Goal: Navigation & Orientation: Find specific page/section

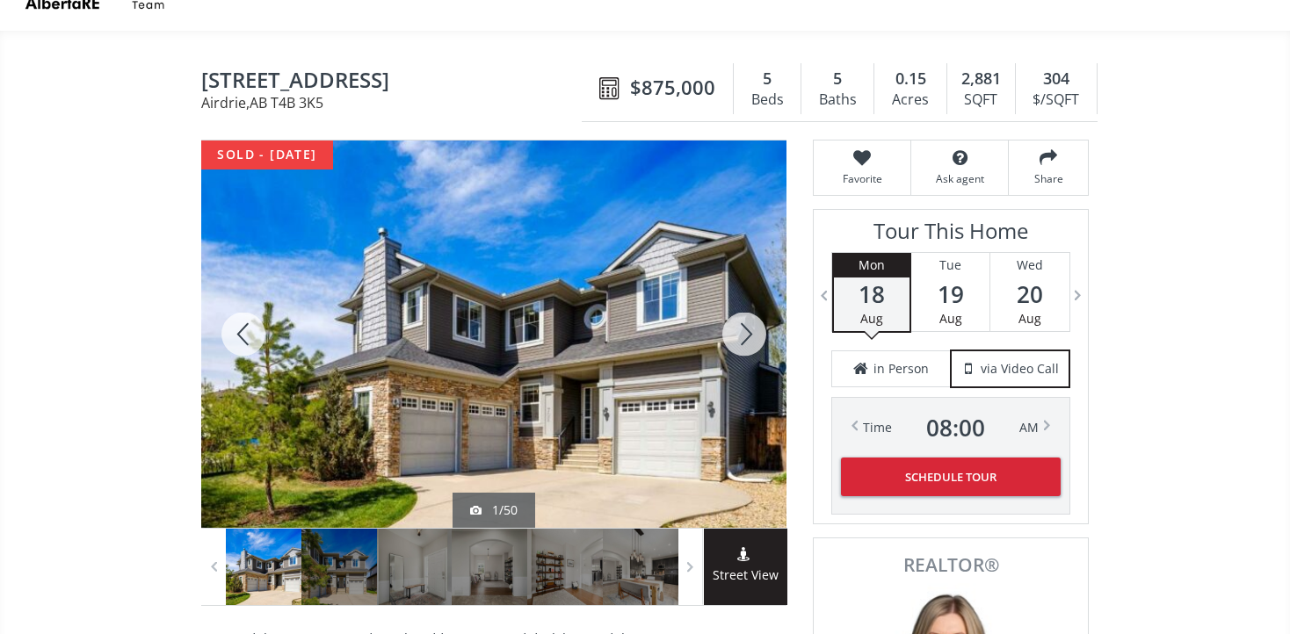
click at [743, 336] on div at bounding box center [744, 334] width 84 height 387
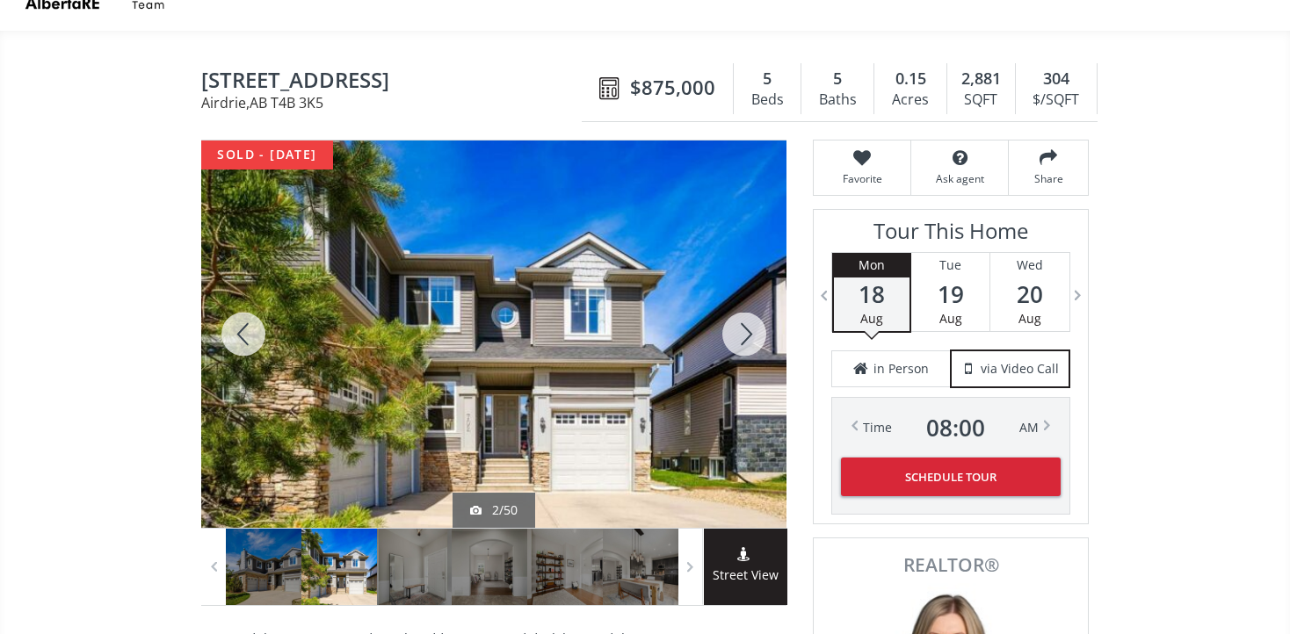
click at [743, 336] on div at bounding box center [744, 334] width 84 height 387
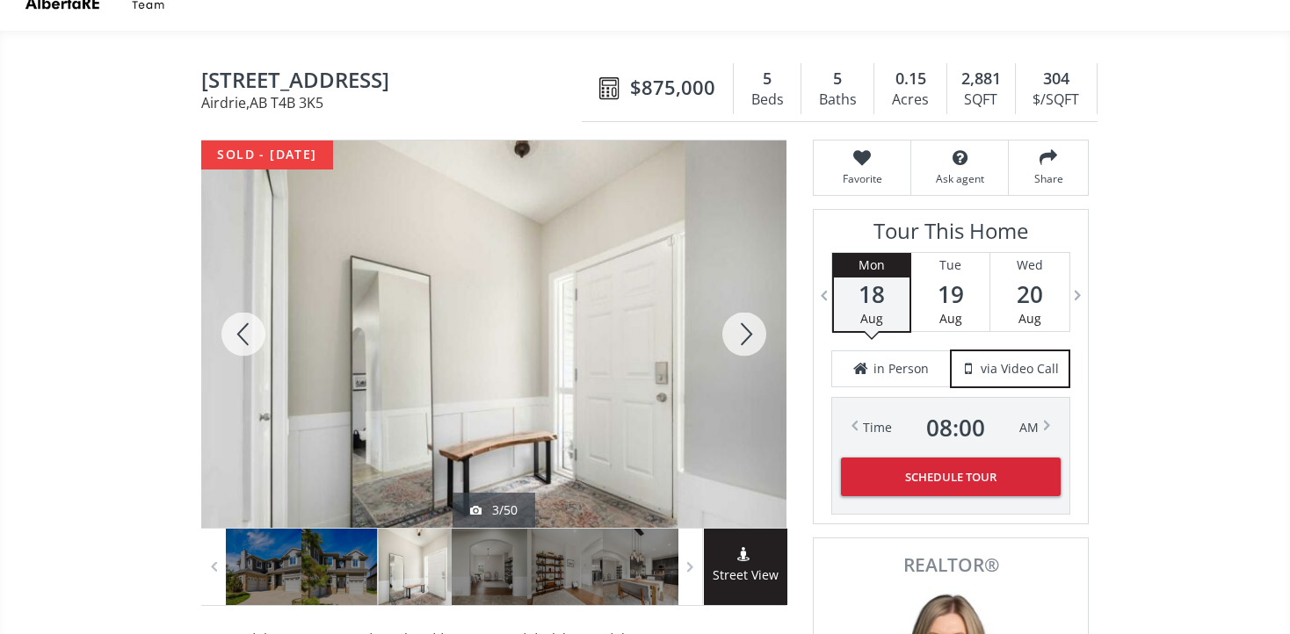
click at [743, 336] on div at bounding box center [744, 334] width 84 height 387
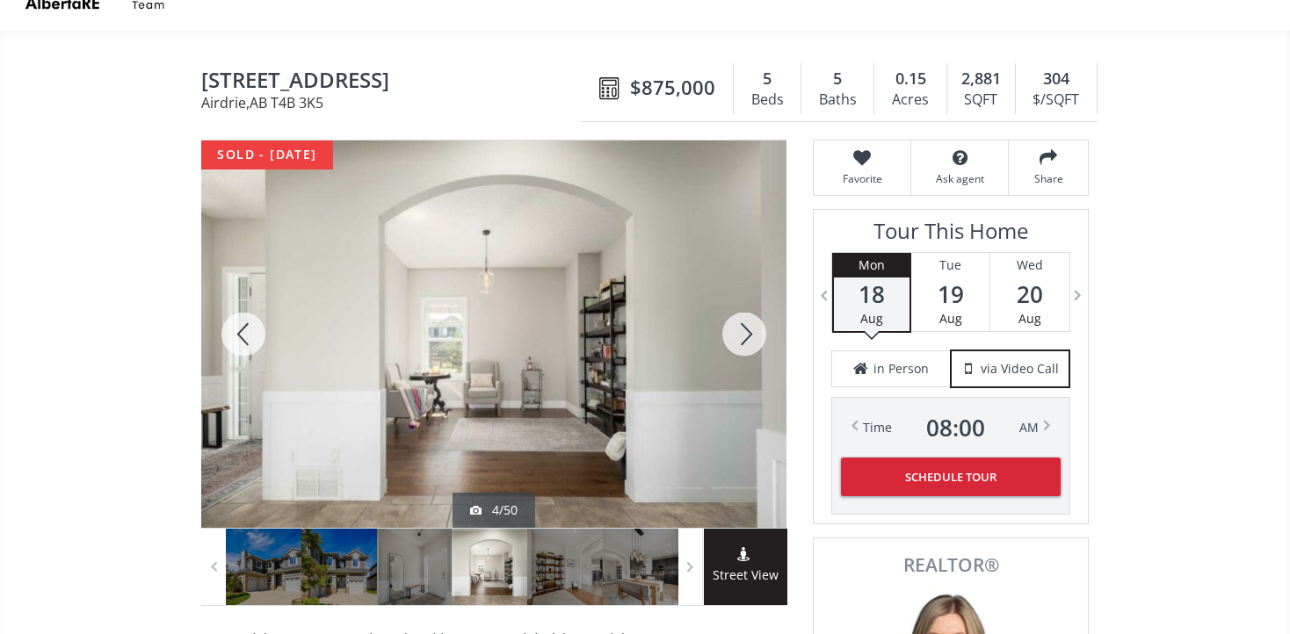
click at [743, 336] on div at bounding box center [744, 334] width 84 height 387
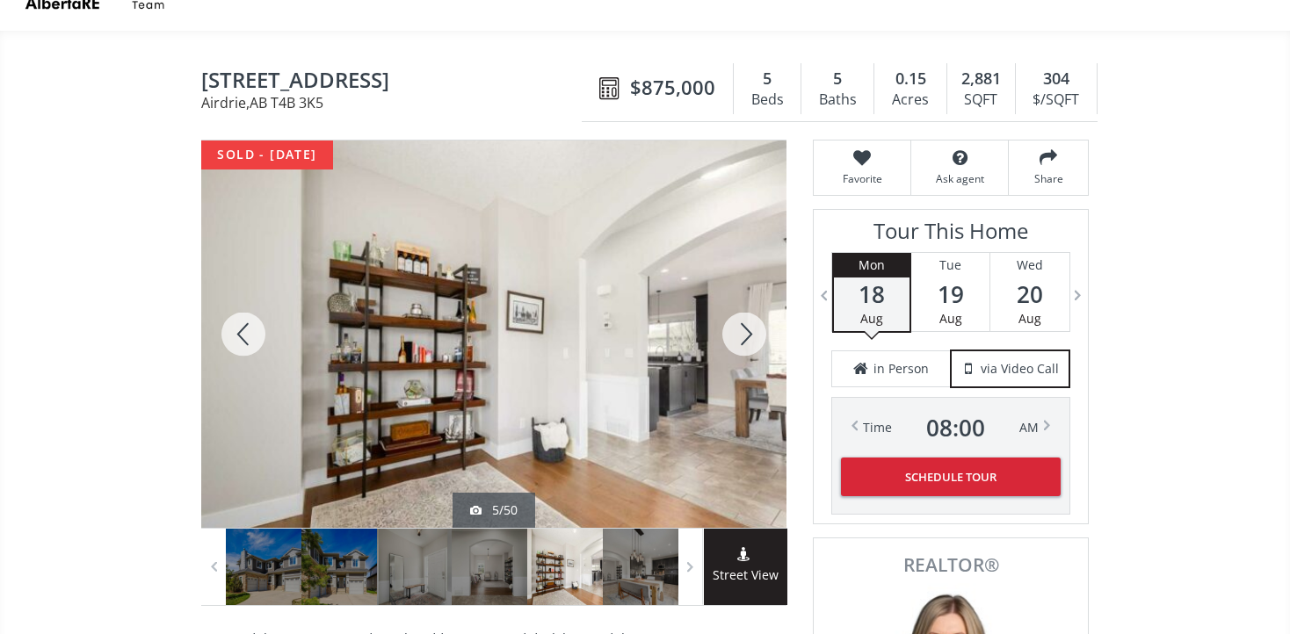
click at [743, 336] on div at bounding box center [744, 334] width 84 height 387
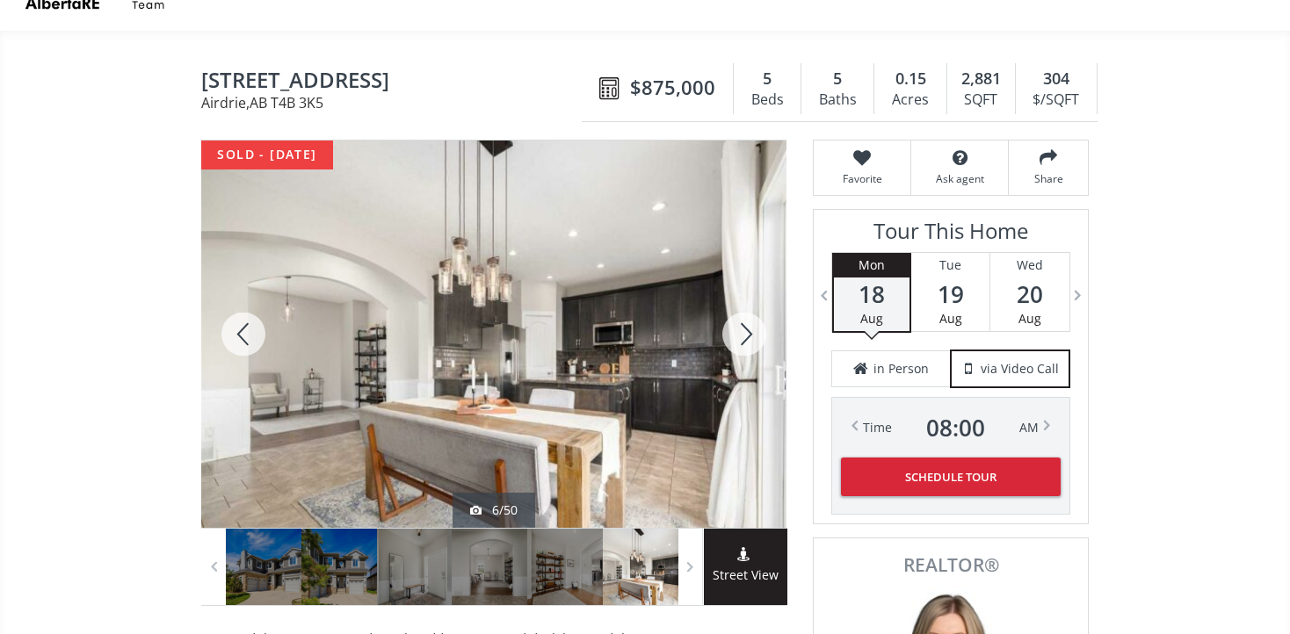
click at [253, 343] on div at bounding box center [243, 334] width 84 height 387
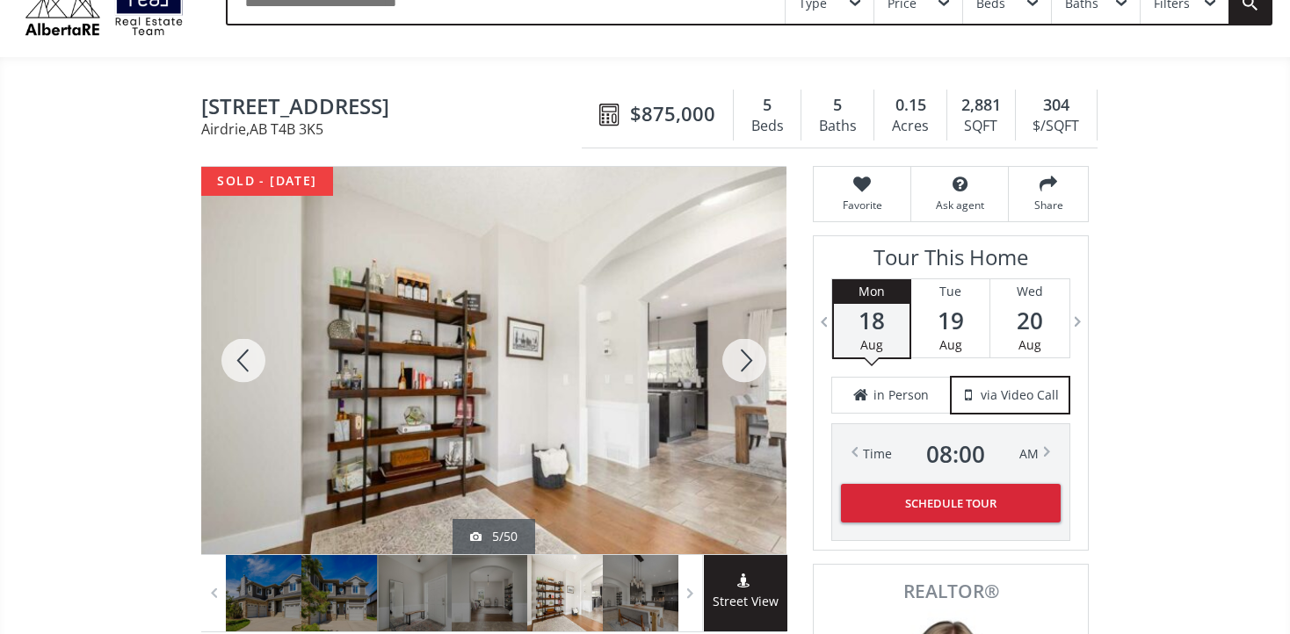
scroll to position [42, 0]
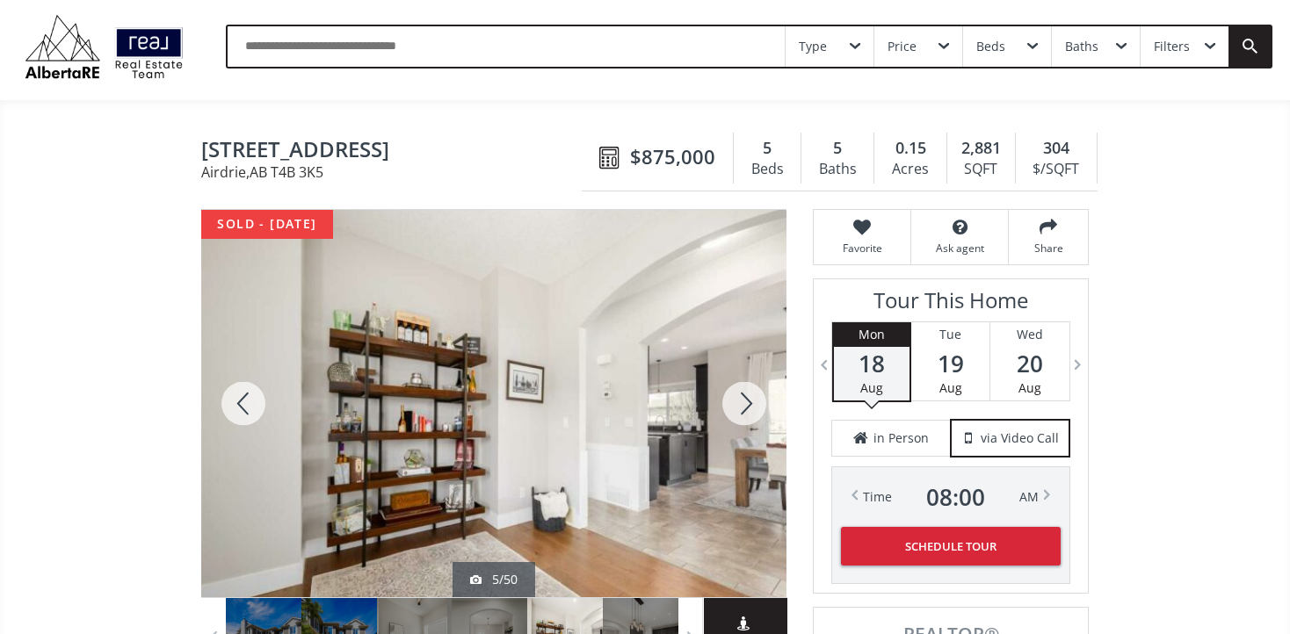
click at [489, 301] on div at bounding box center [493, 403] width 585 height 387
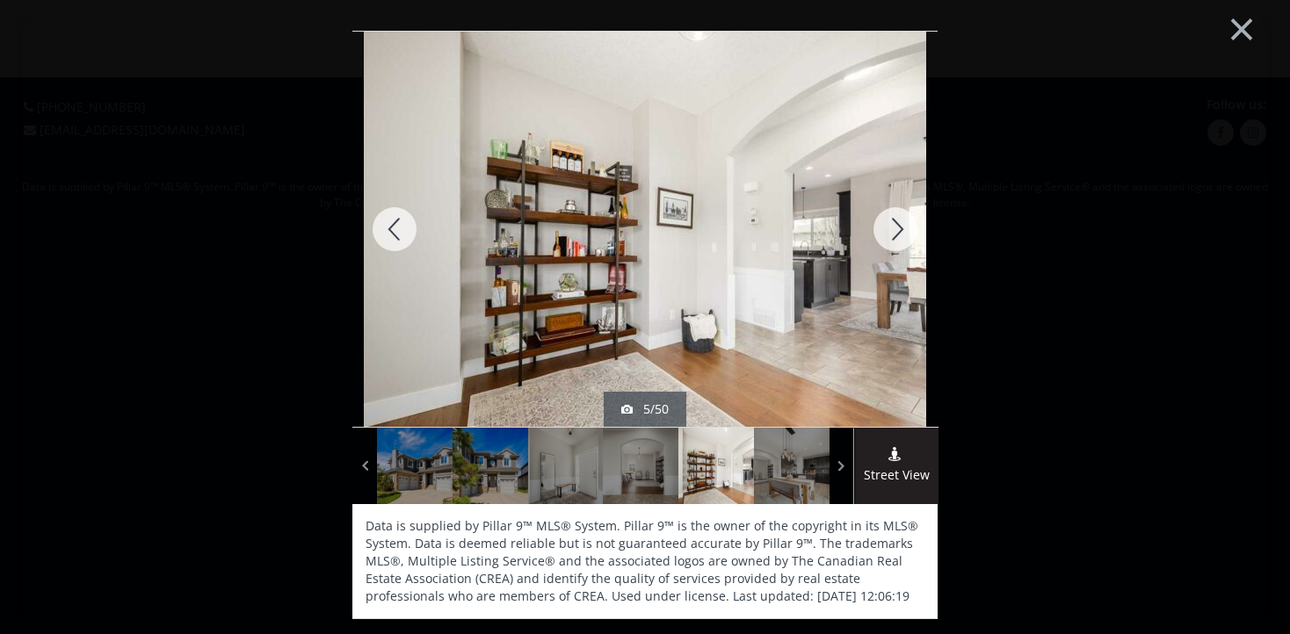
scroll to position [0, 0]
click at [396, 223] on div at bounding box center [394, 229] width 84 height 395
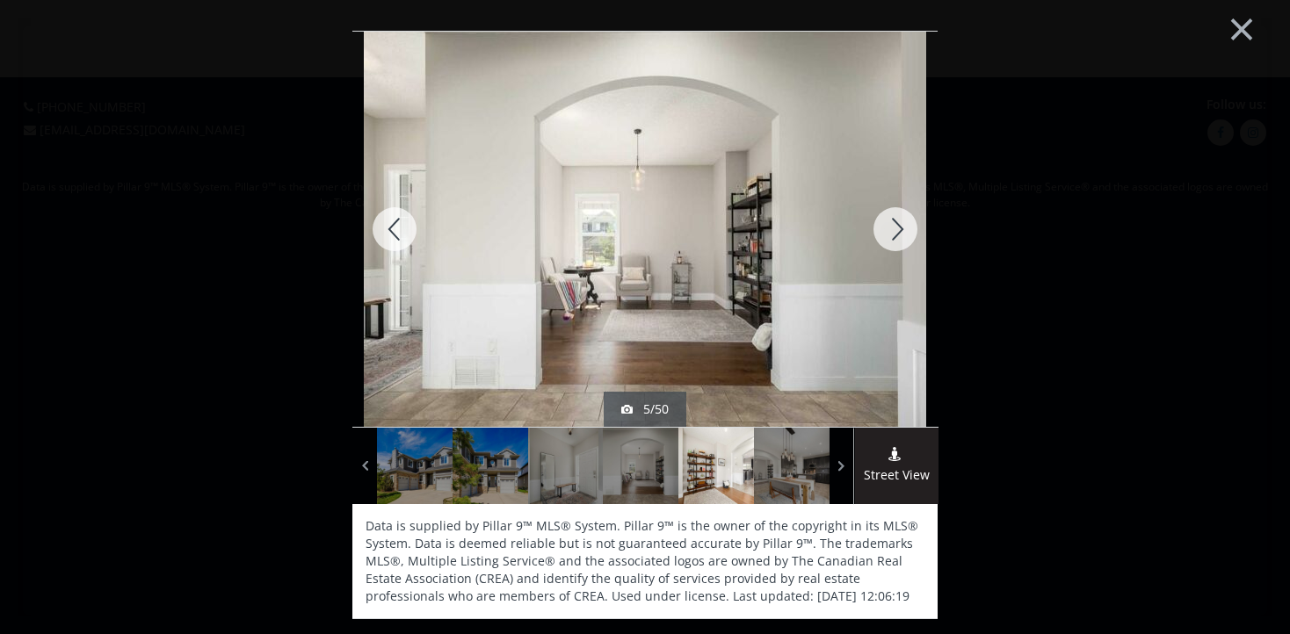
click at [396, 223] on div at bounding box center [394, 229] width 84 height 395
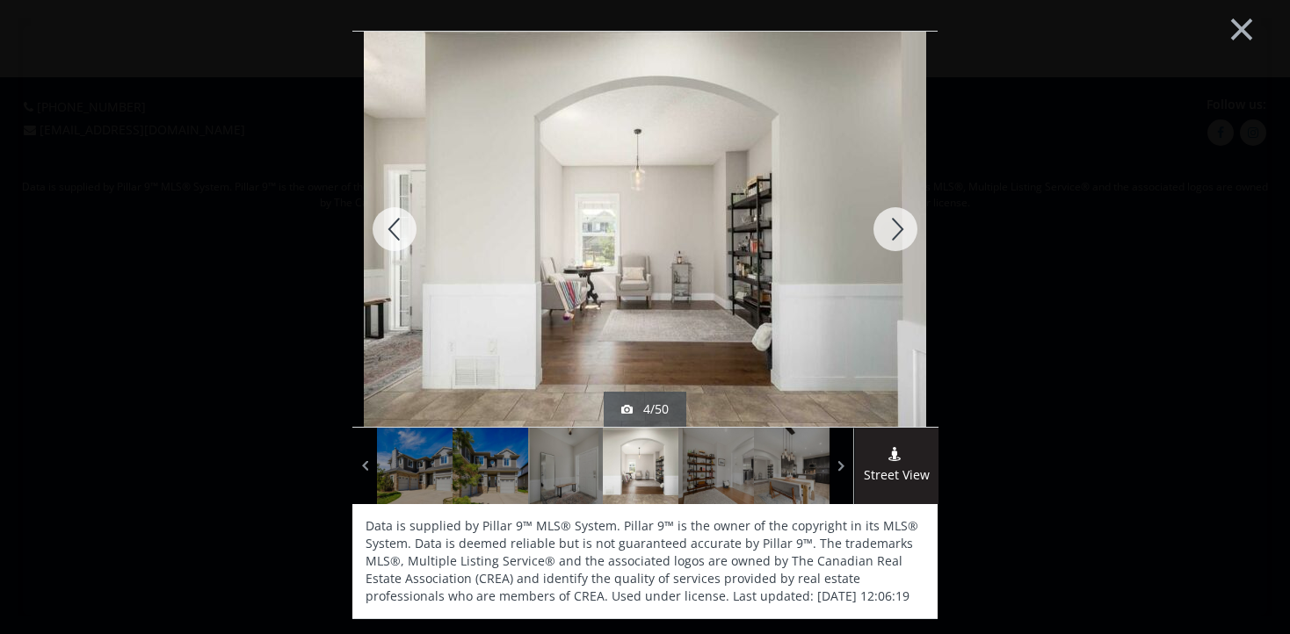
click at [396, 223] on div at bounding box center [394, 229] width 84 height 395
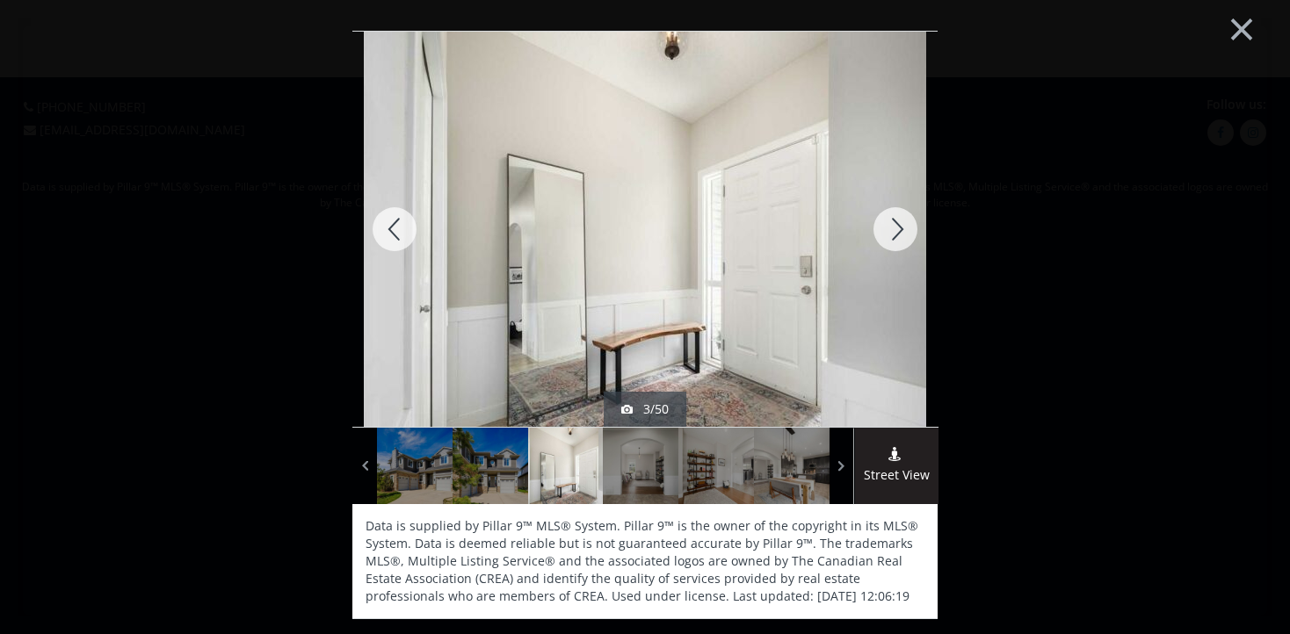
click at [396, 223] on div at bounding box center [394, 229] width 84 height 395
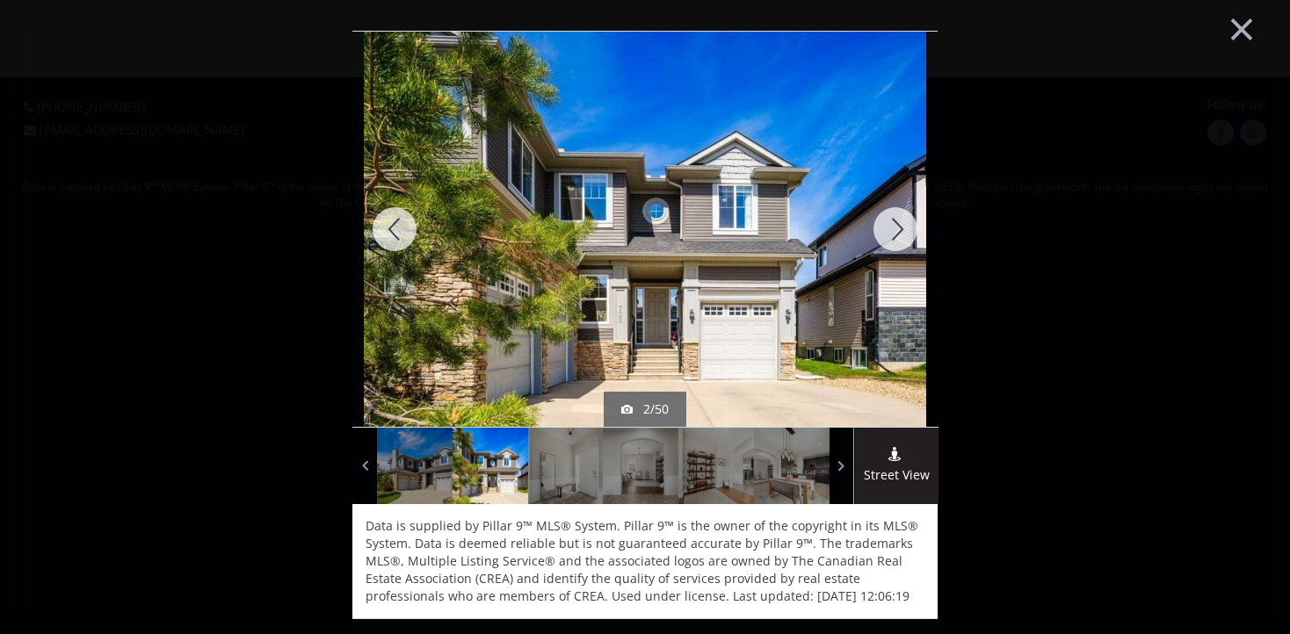
click at [396, 223] on div at bounding box center [394, 229] width 84 height 395
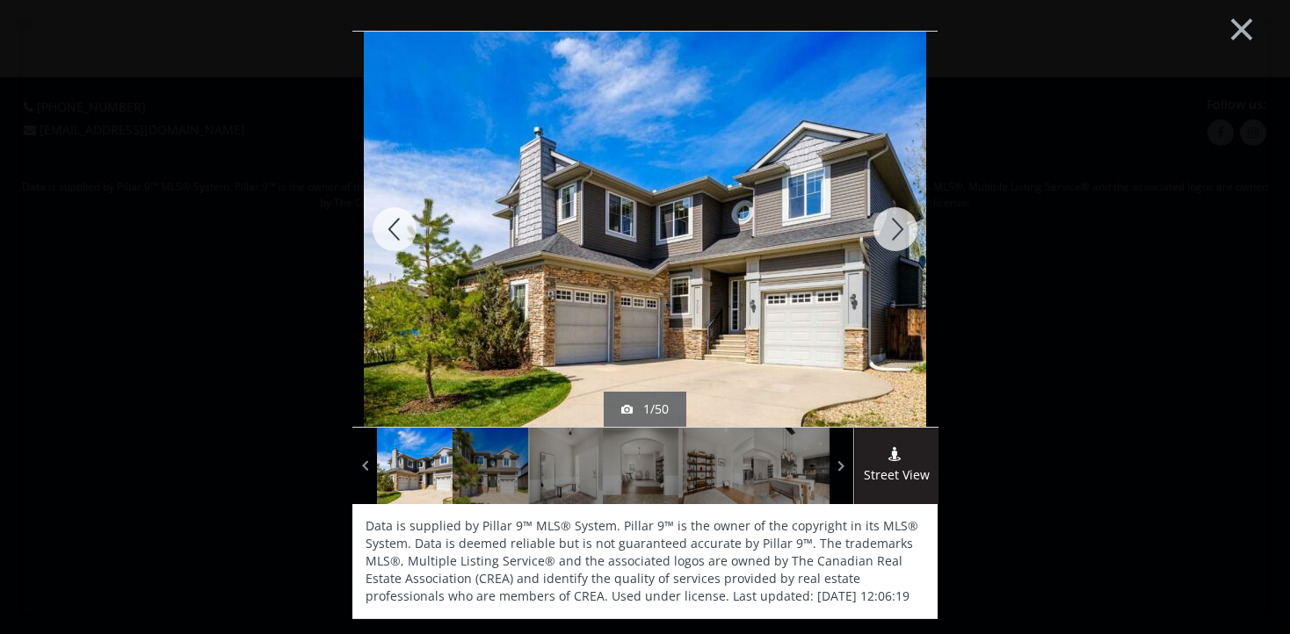
click at [396, 223] on div at bounding box center [394, 229] width 84 height 395
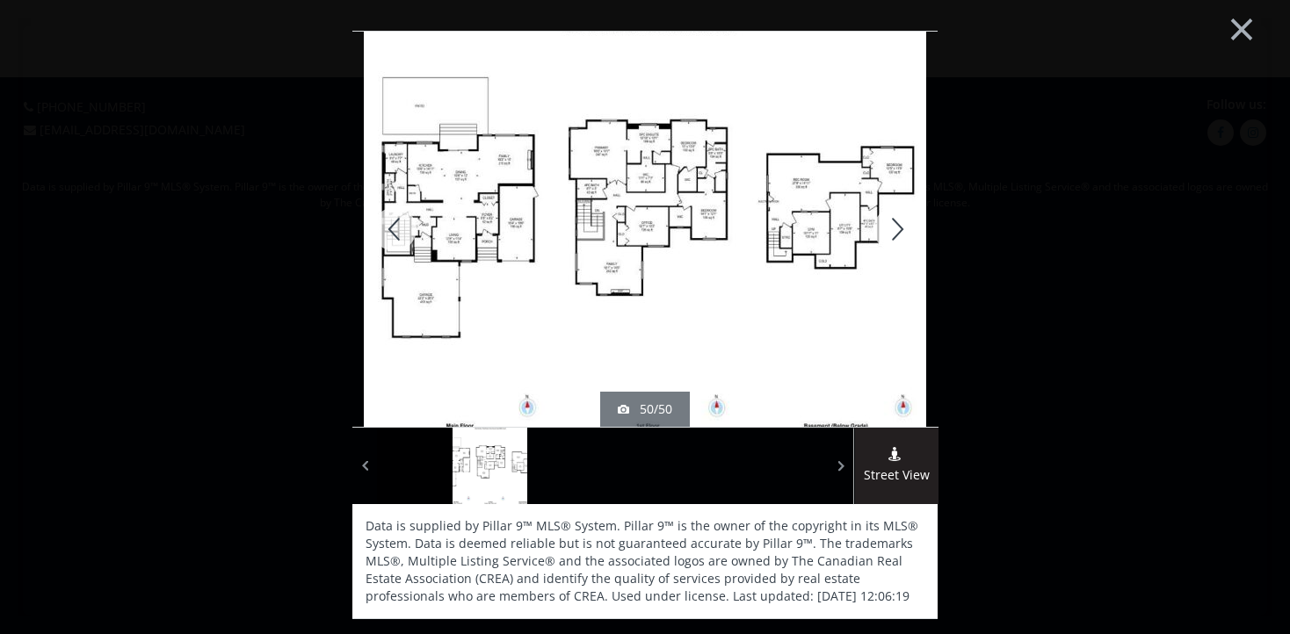
click at [899, 217] on div at bounding box center [895, 229] width 84 height 395
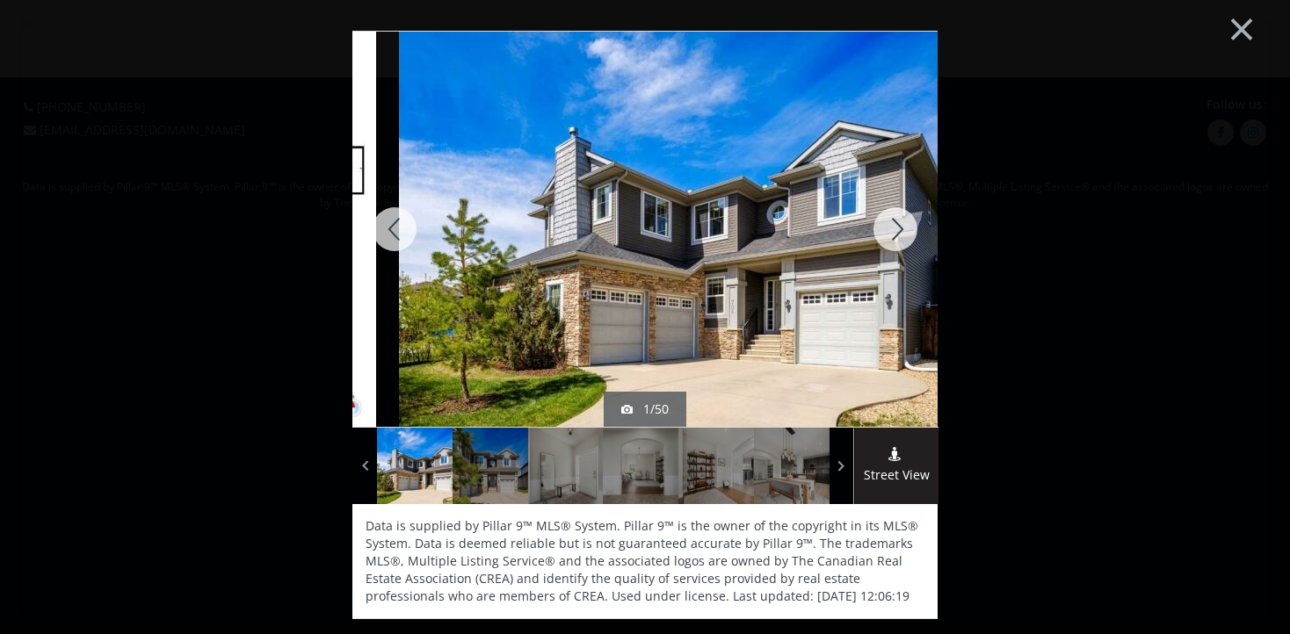
click at [889, 232] on div at bounding box center [895, 229] width 84 height 395
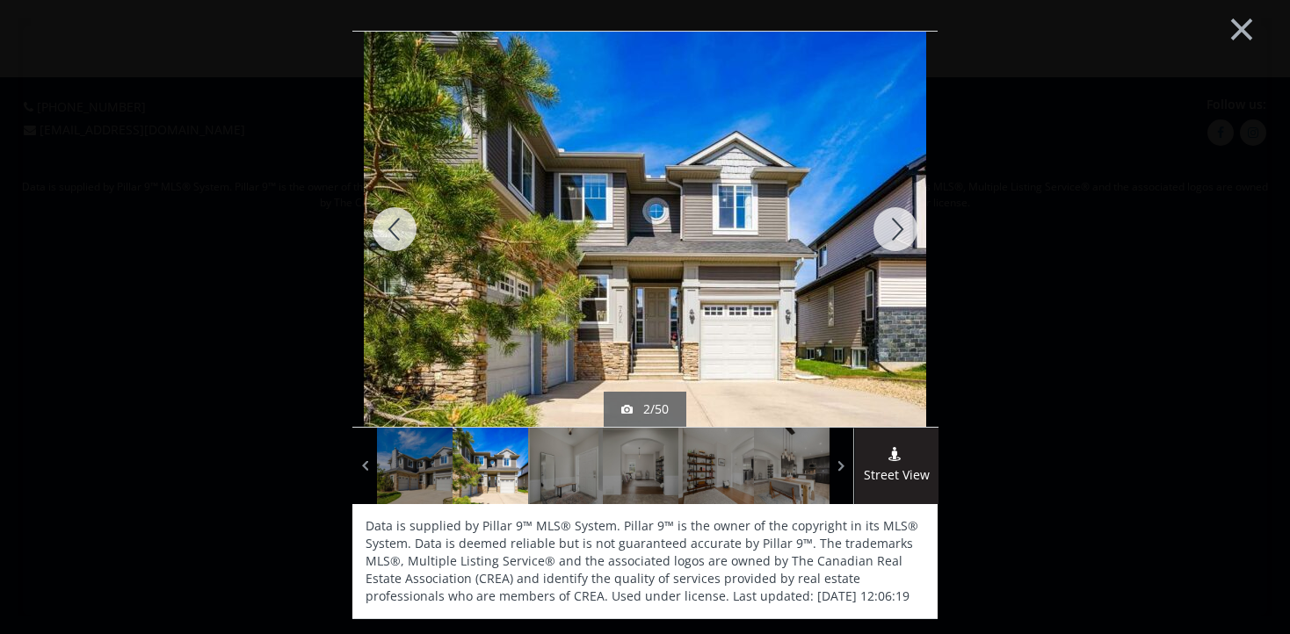
click at [887, 221] on div at bounding box center [895, 229] width 84 height 395
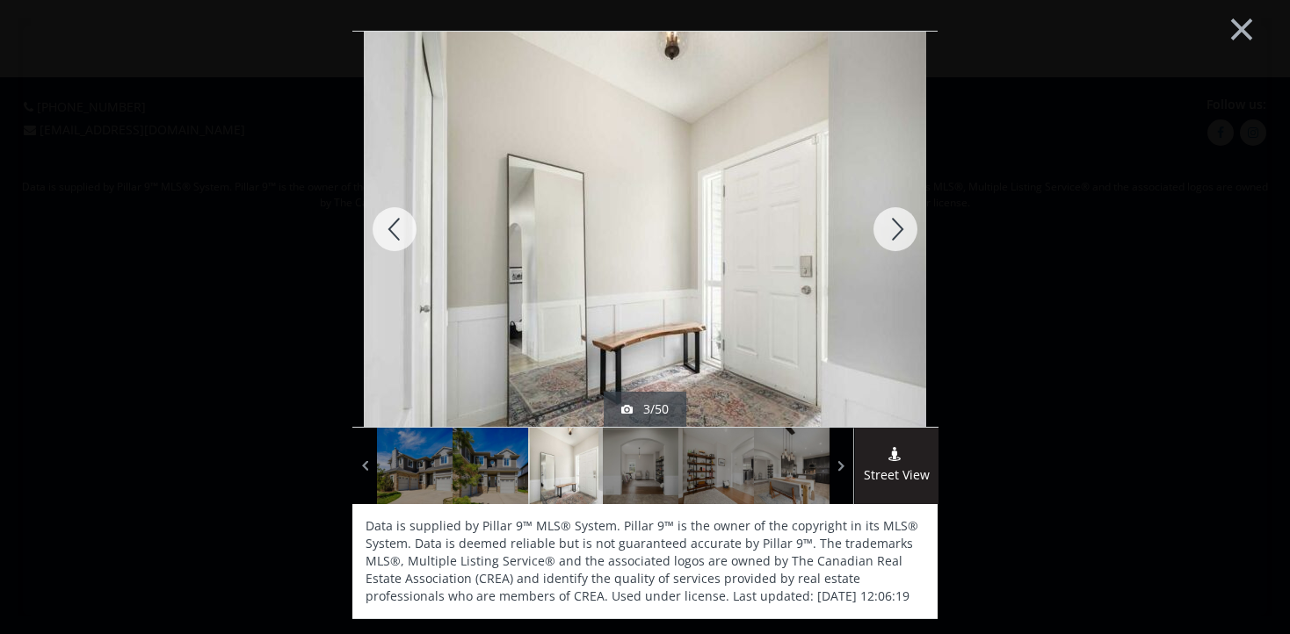
click at [897, 234] on div at bounding box center [895, 229] width 84 height 395
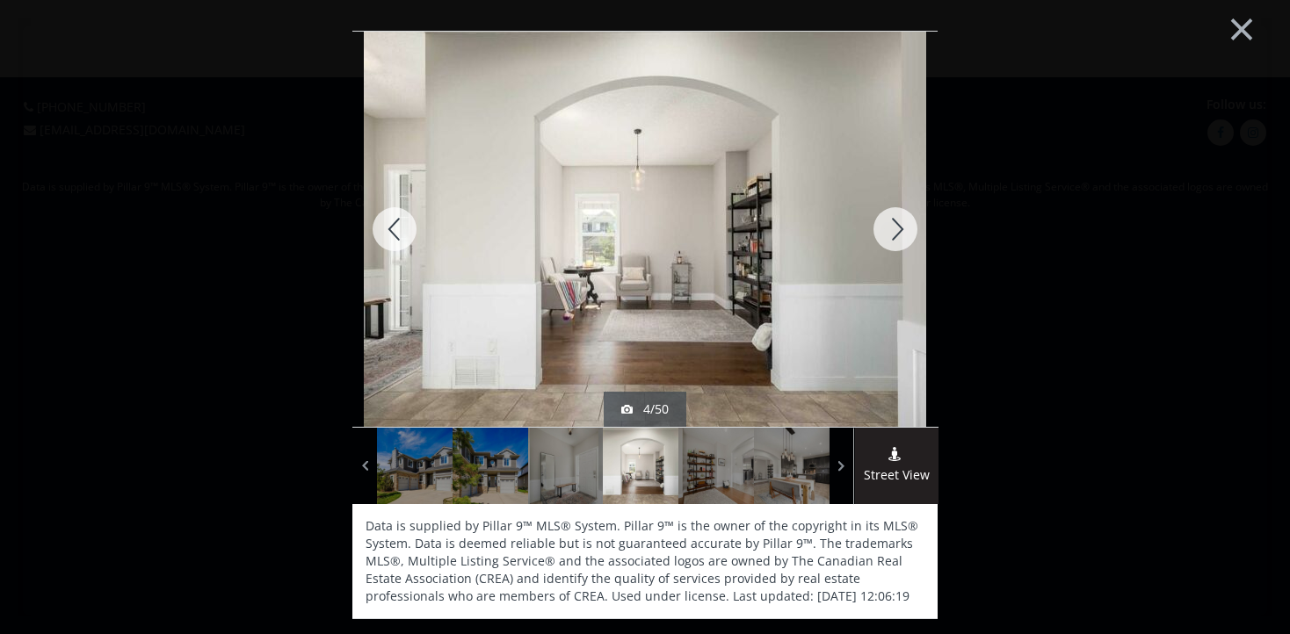
click at [896, 244] on div at bounding box center [895, 229] width 84 height 395
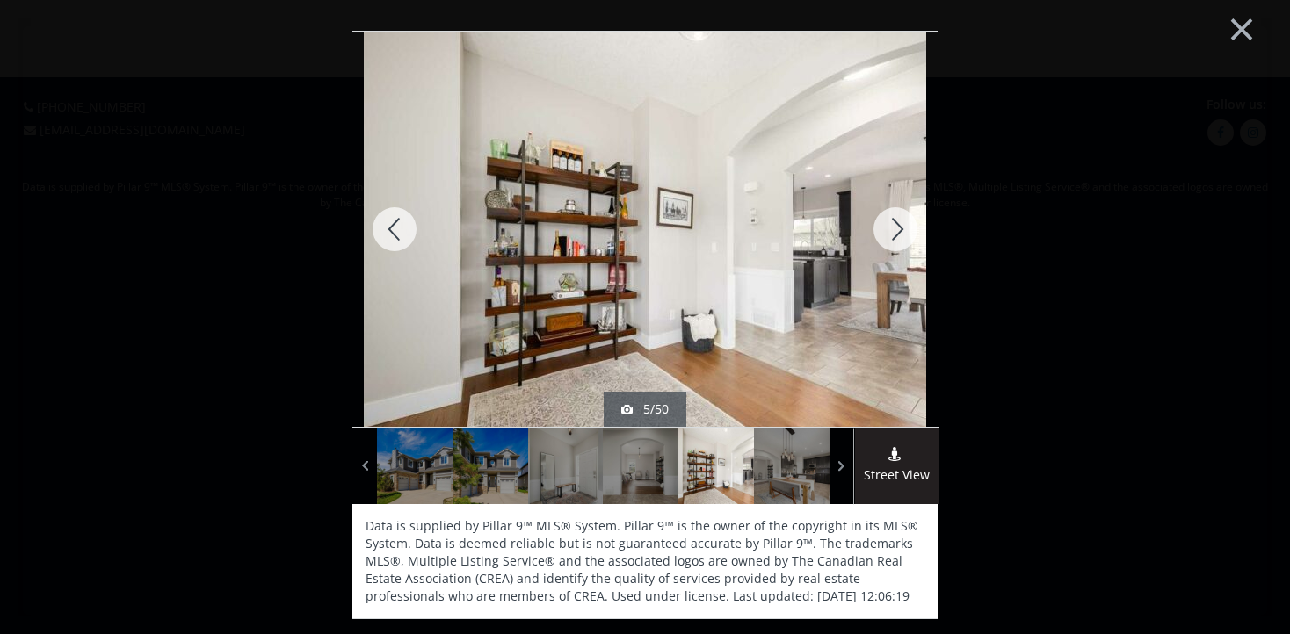
click at [896, 232] on div at bounding box center [895, 229] width 84 height 395
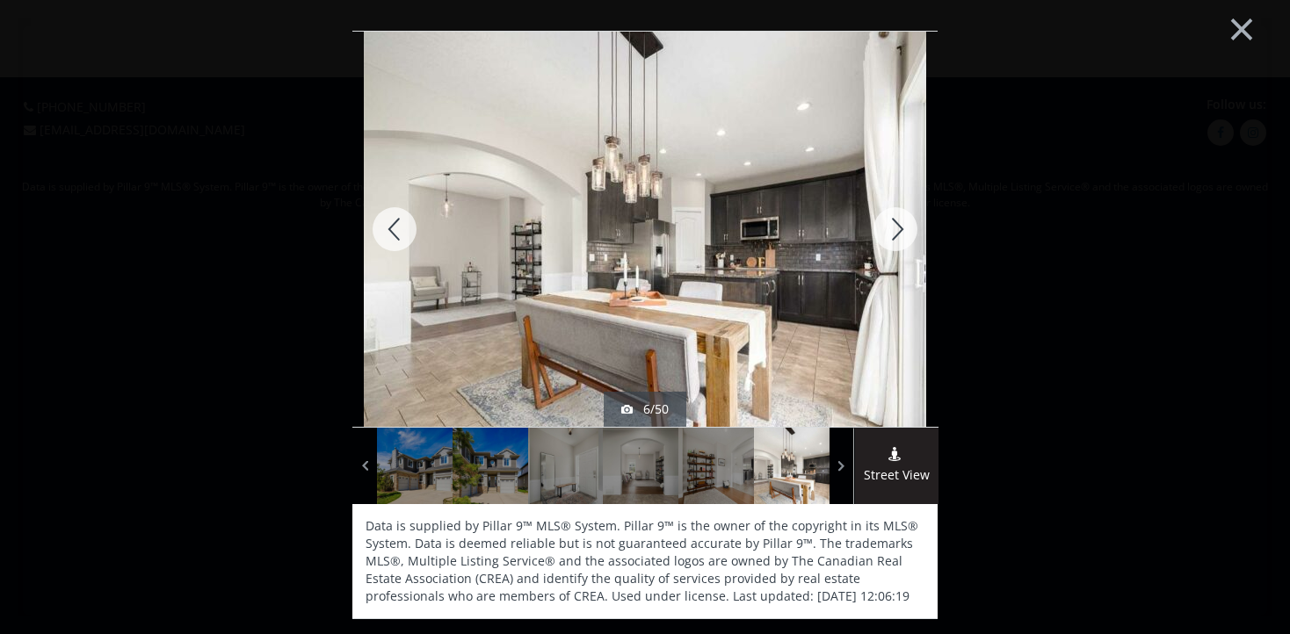
click at [895, 231] on div at bounding box center [895, 229] width 84 height 395
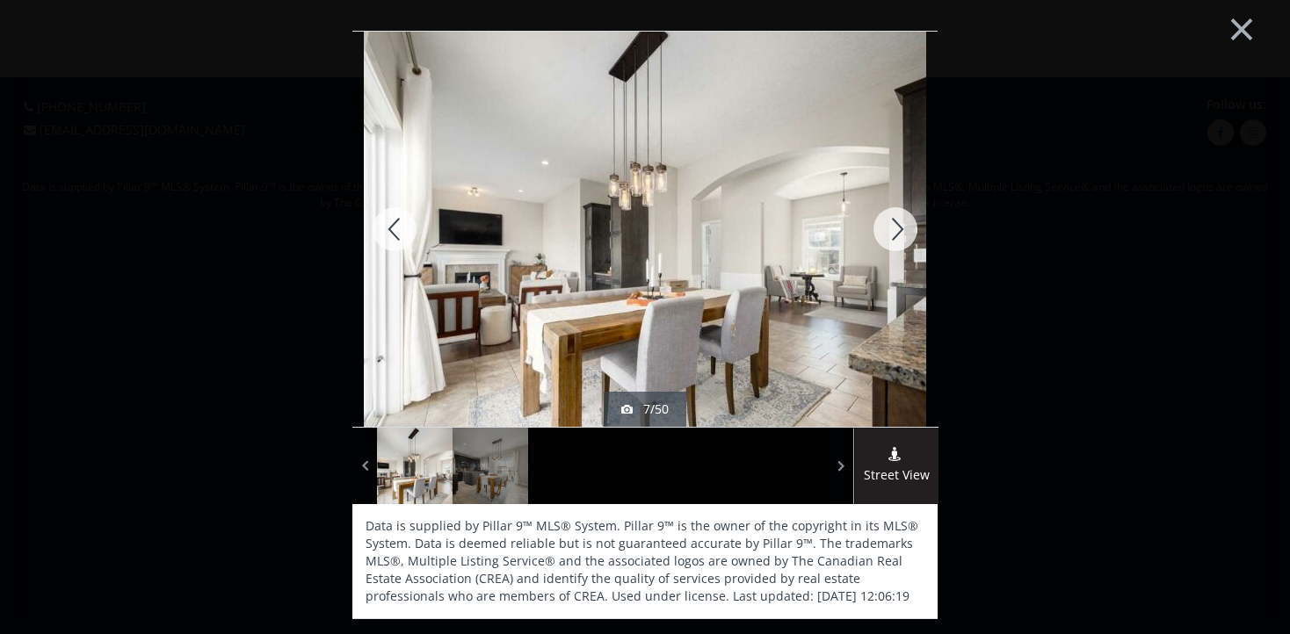
click at [901, 227] on div at bounding box center [895, 229] width 84 height 395
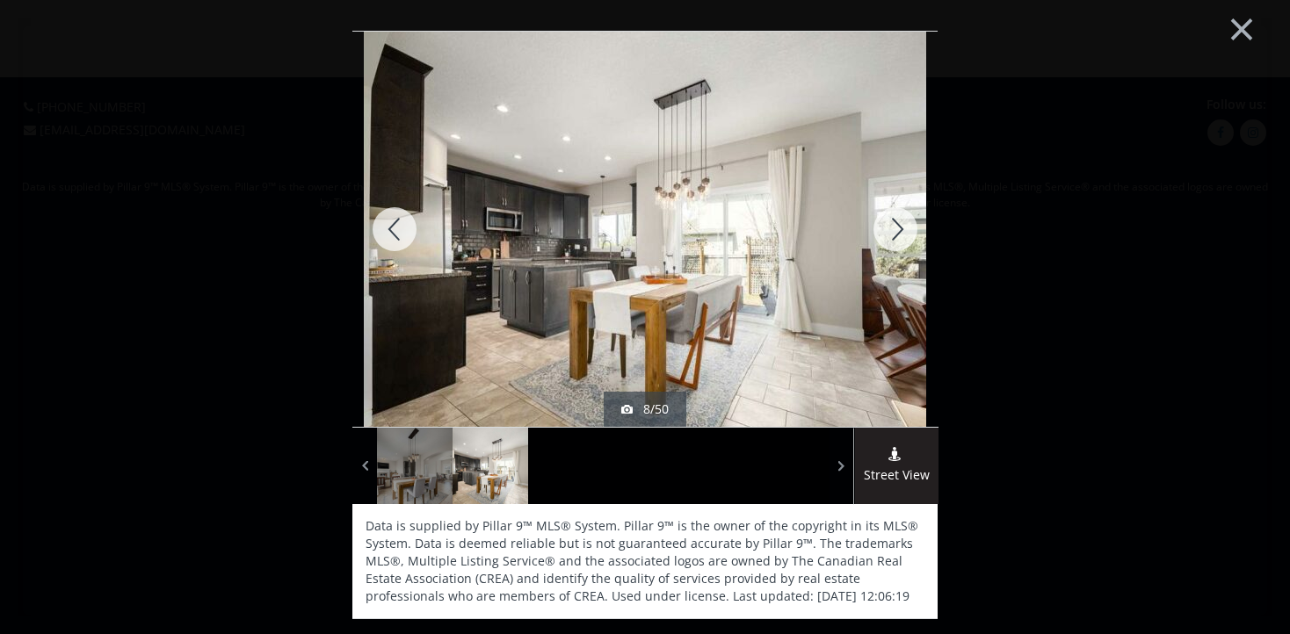
click at [780, 254] on img at bounding box center [645, 229] width 562 height 422
click at [892, 240] on div at bounding box center [895, 229] width 84 height 395
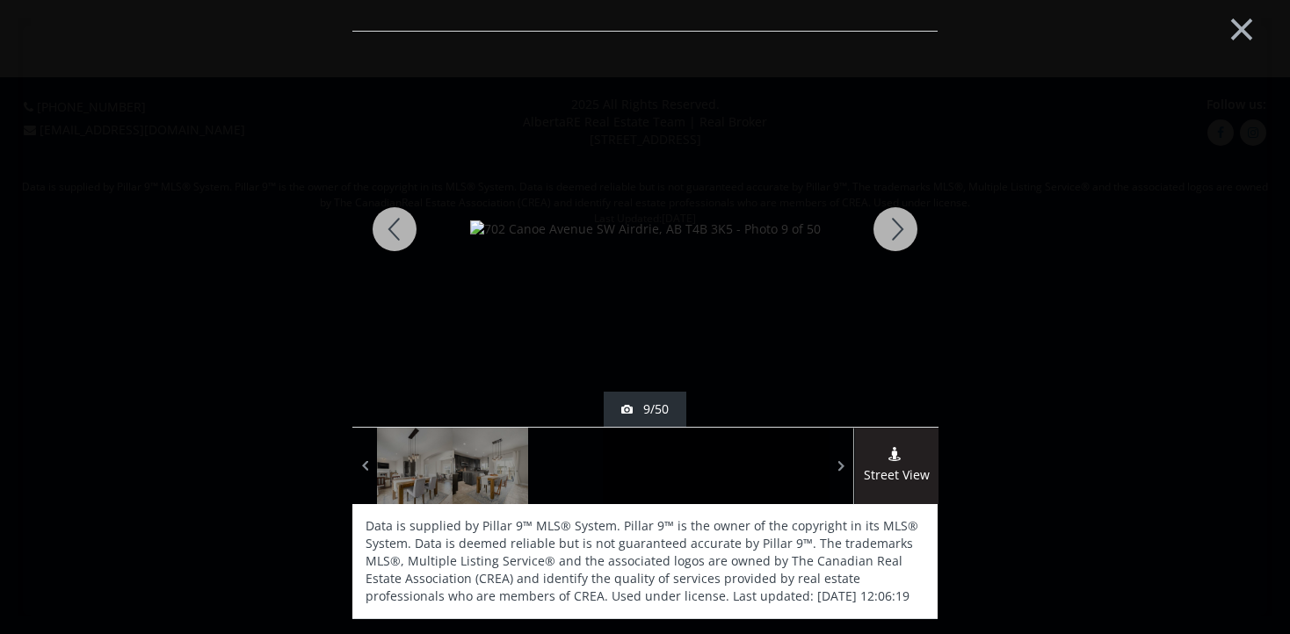
click at [898, 234] on div at bounding box center [895, 229] width 84 height 395
click at [770, 238] on img at bounding box center [645, 230] width 358 height 18
click at [893, 242] on div at bounding box center [895, 229] width 84 height 395
click at [896, 249] on div at bounding box center [895, 229] width 84 height 395
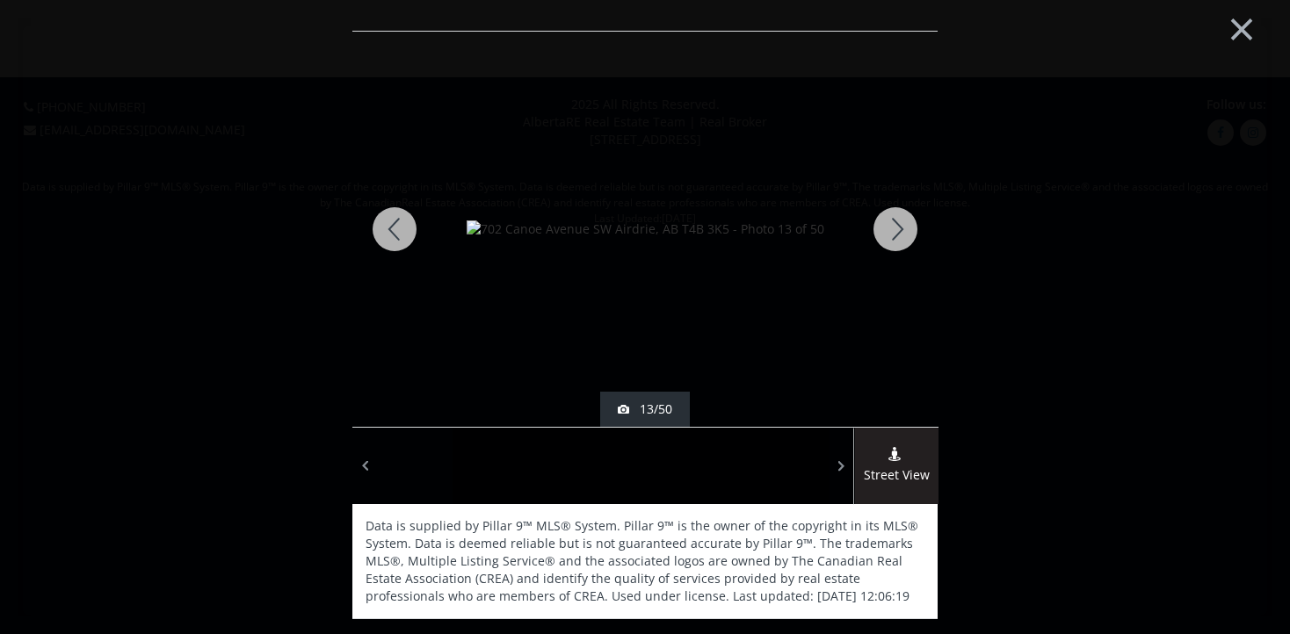
click at [892, 248] on div at bounding box center [895, 229] width 84 height 395
click at [882, 402] on div at bounding box center [895, 229] width 84 height 395
click at [896, 236] on div at bounding box center [895, 229] width 84 height 395
click at [884, 227] on div at bounding box center [895, 229] width 84 height 395
click at [794, 229] on img at bounding box center [645, 230] width 358 height 18
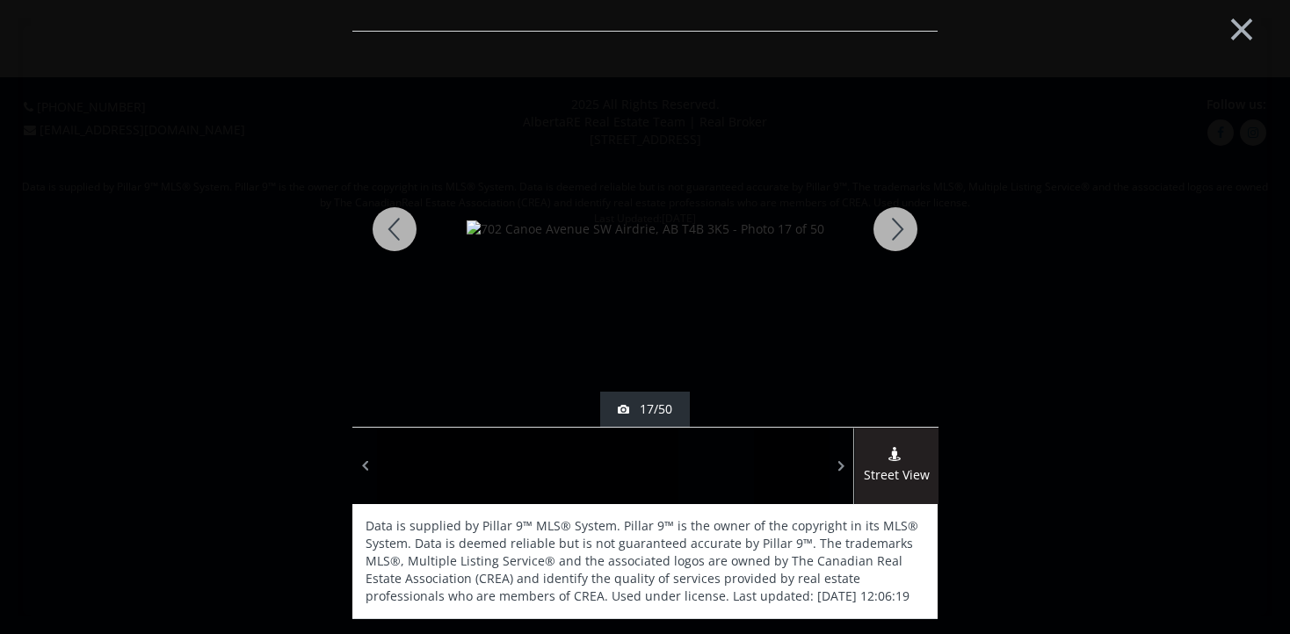
click at [900, 241] on div at bounding box center [895, 229] width 84 height 395
click at [890, 234] on div at bounding box center [895, 229] width 84 height 395
click at [893, 239] on div at bounding box center [895, 229] width 84 height 395
click at [908, 217] on div at bounding box center [895, 229] width 84 height 395
click at [764, 238] on img at bounding box center [645, 230] width 358 height 18
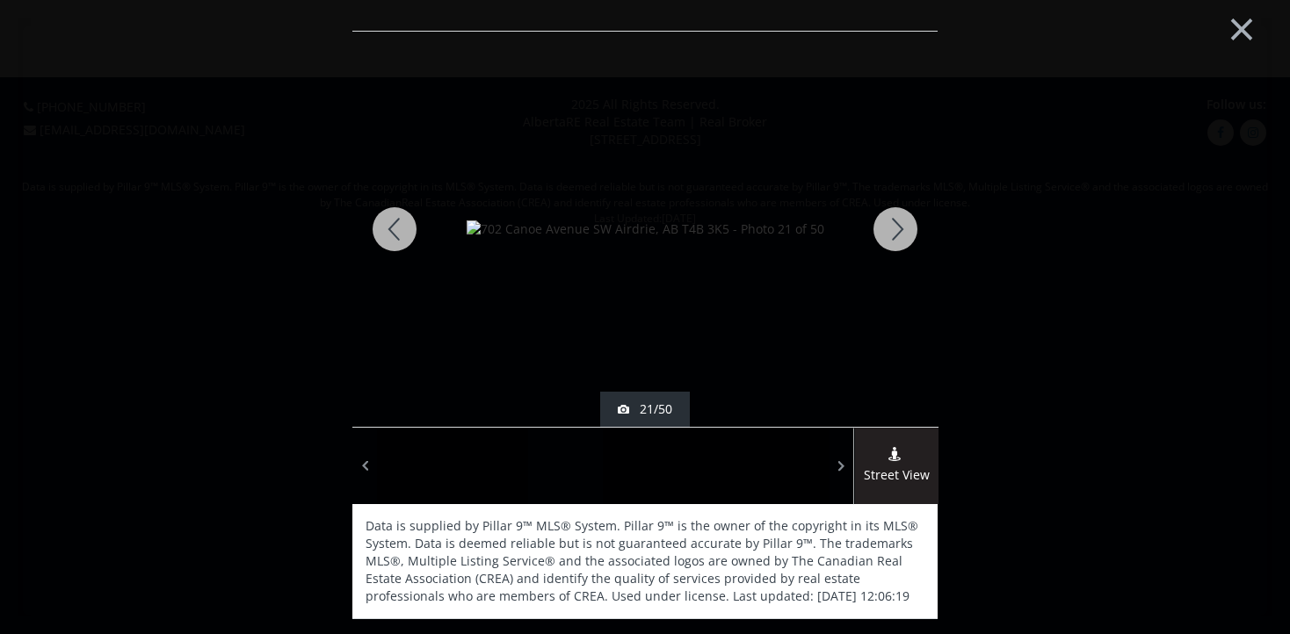
click at [899, 242] on div at bounding box center [895, 229] width 84 height 395
click at [895, 242] on div at bounding box center [895, 229] width 84 height 395
click at [896, 220] on div at bounding box center [895, 229] width 84 height 395
click at [902, 235] on div at bounding box center [895, 229] width 84 height 395
click at [742, 235] on img at bounding box center [645, 230] width 358 height 18
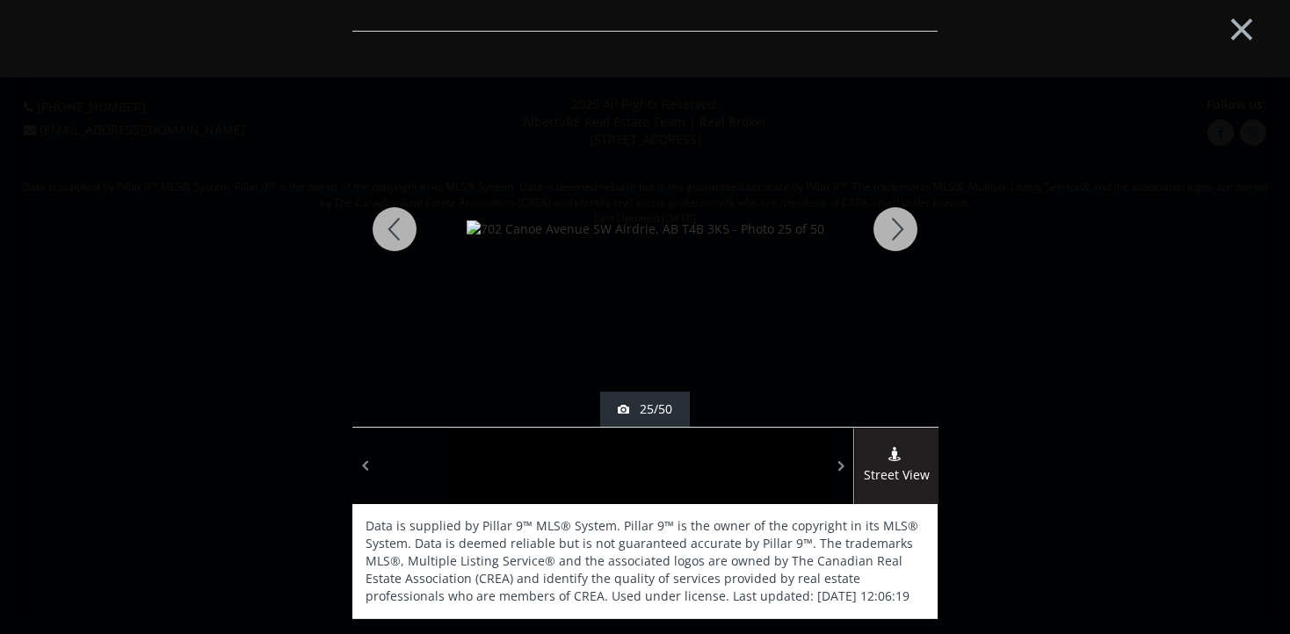
click at [900, 247] on div at bounding box center [895, 229] width 84 height 395
click at [890, 235] on div at bounding box center [895, 229] width 84 height 395
click at [896, 237] on div at bounding box center [895, 229] width 84 height 395
click at [899, 224] on div at bounding box center [895, 229] width 84 height 395
click at [795, 235] on img at bounding box center [645, 230] width 358 height 18
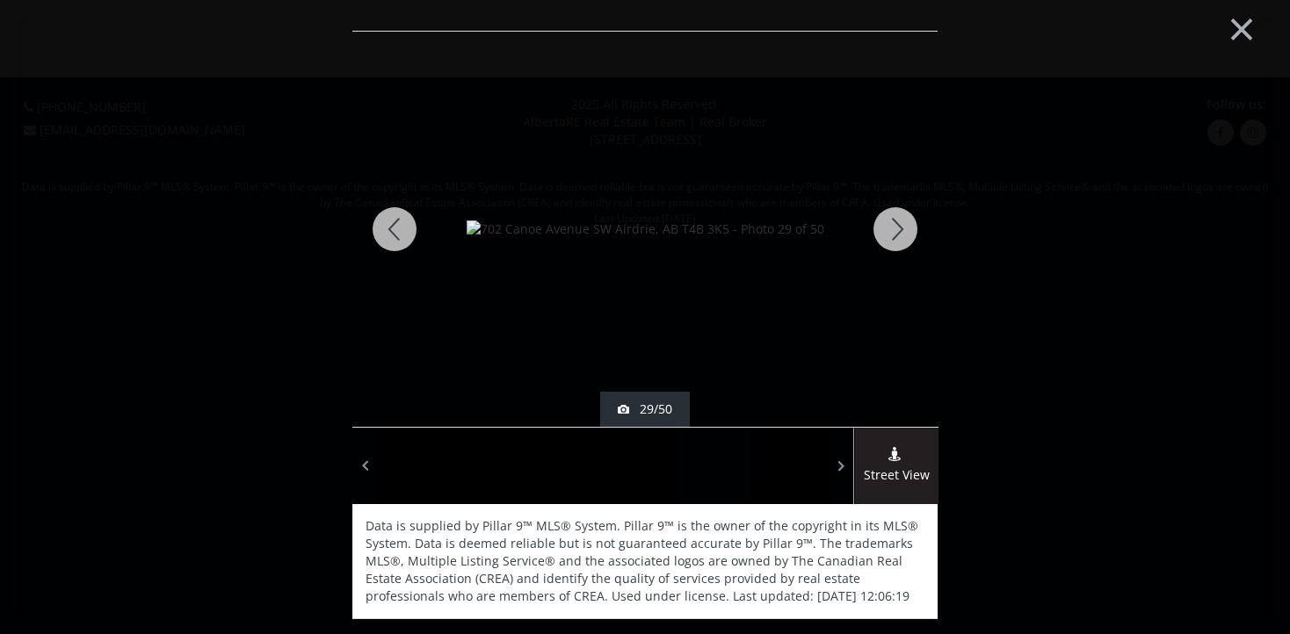
click at [907, 242] on div at bounding box center [895, 229] width 84 height 395
click at [885, 239] on div at bounding box center [895, 229] width 84 height 395
click at [897, 230] on div at bounding box center [895, 229] width 84 height 395
click at [894, 240] on div at bounding box center [895, 229] width 84 height 395
click at [788, 231] on img at bounding box center [645, 230] width 358 height 18
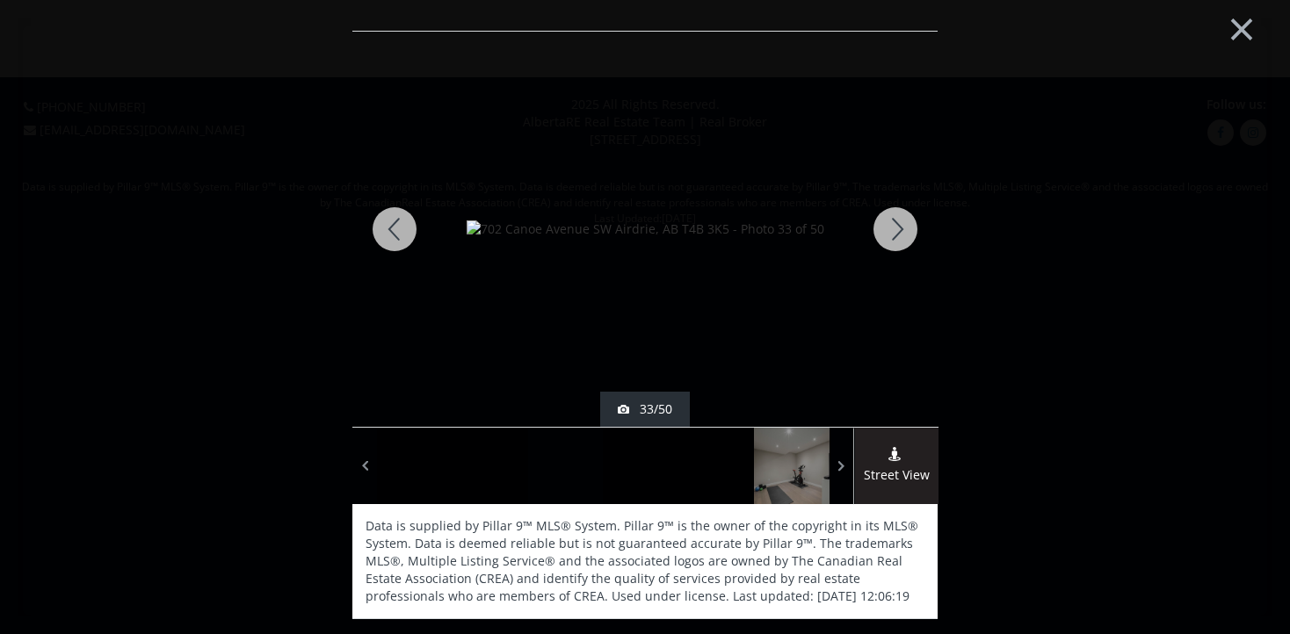
click at [893, 237] on div at bounding box center [895, 229] width 84 height 395
click at [886, 242] on div at bounding box center [895, 229] width 84 height 395
click at [885, 230] on div at bounding box center [895, 229] width 84 height 395
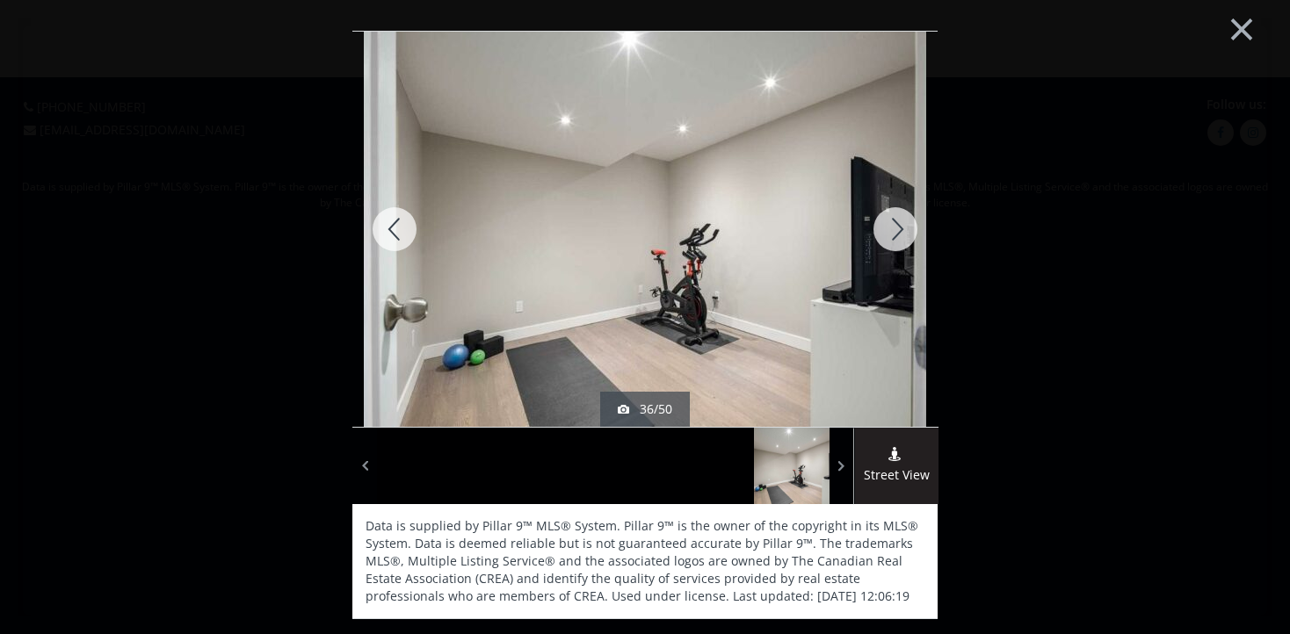
click at [894, 236] on div at bounding box center [895, 229] width 84 height 395
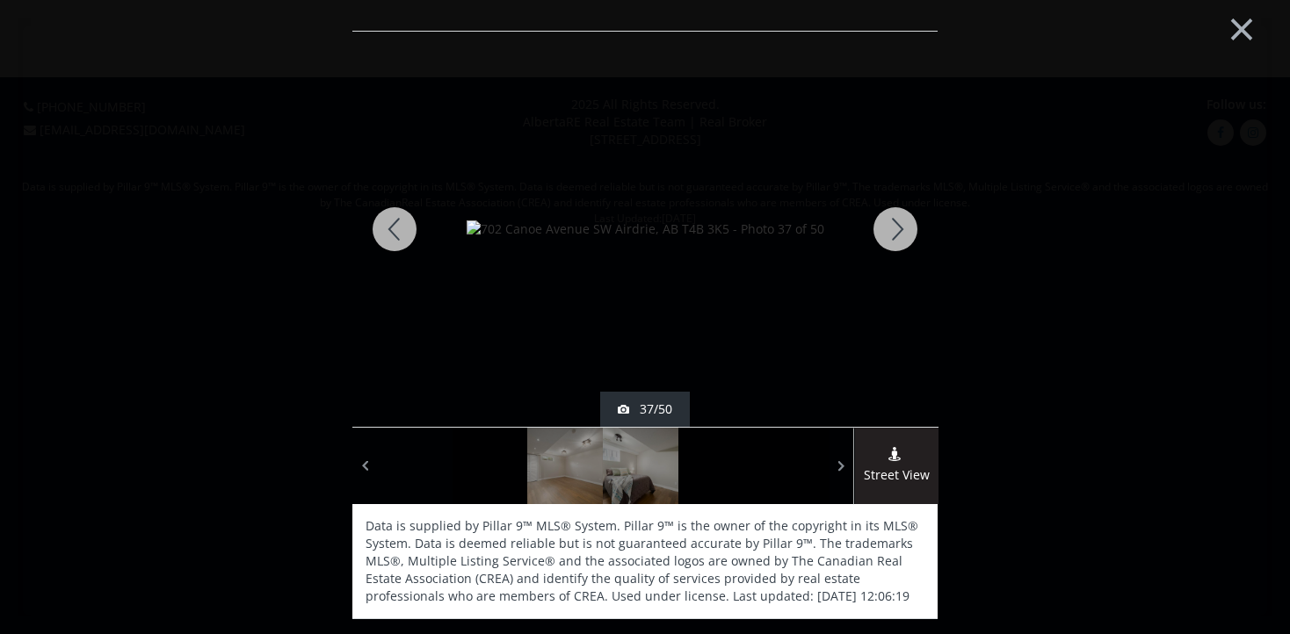
click at [770, 238] on img at bounding box center [645, 230] width 358 height 18
click at [878, 251] on div at bounding box center [895, 229] width 84 height 395
click at [893, 247] on div at bounding box center [895, 229] width 84 height 395
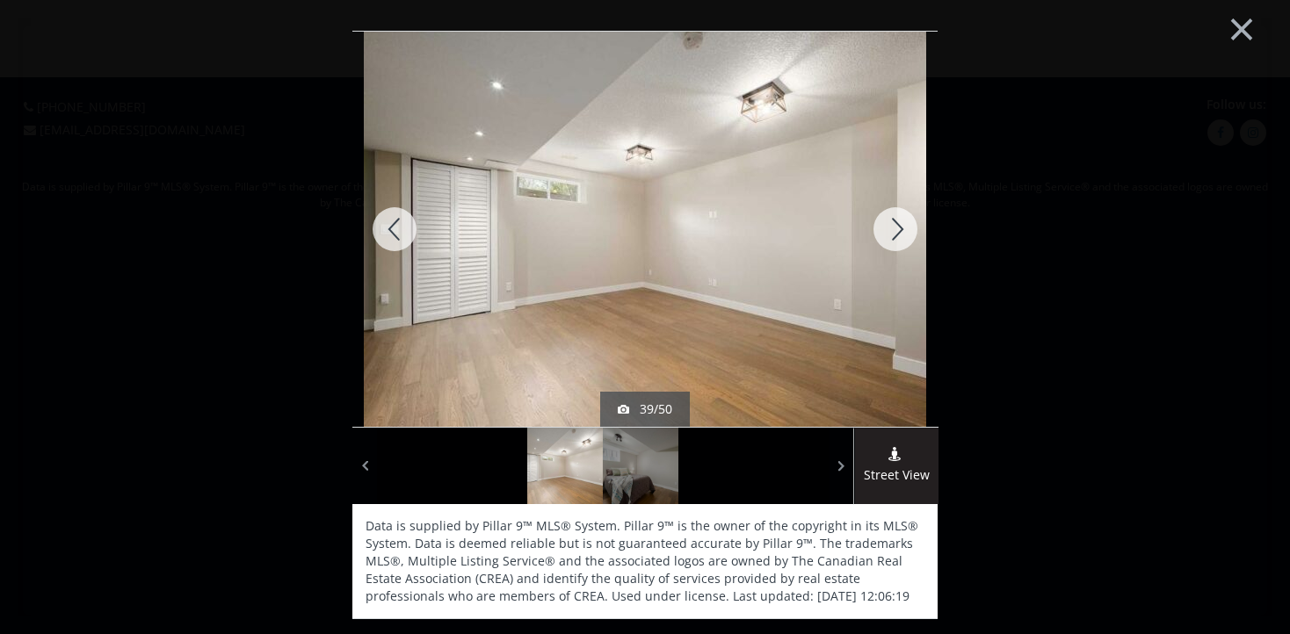
click at [897, 212] on div at bounding box center [895, 229] width 84 height 395
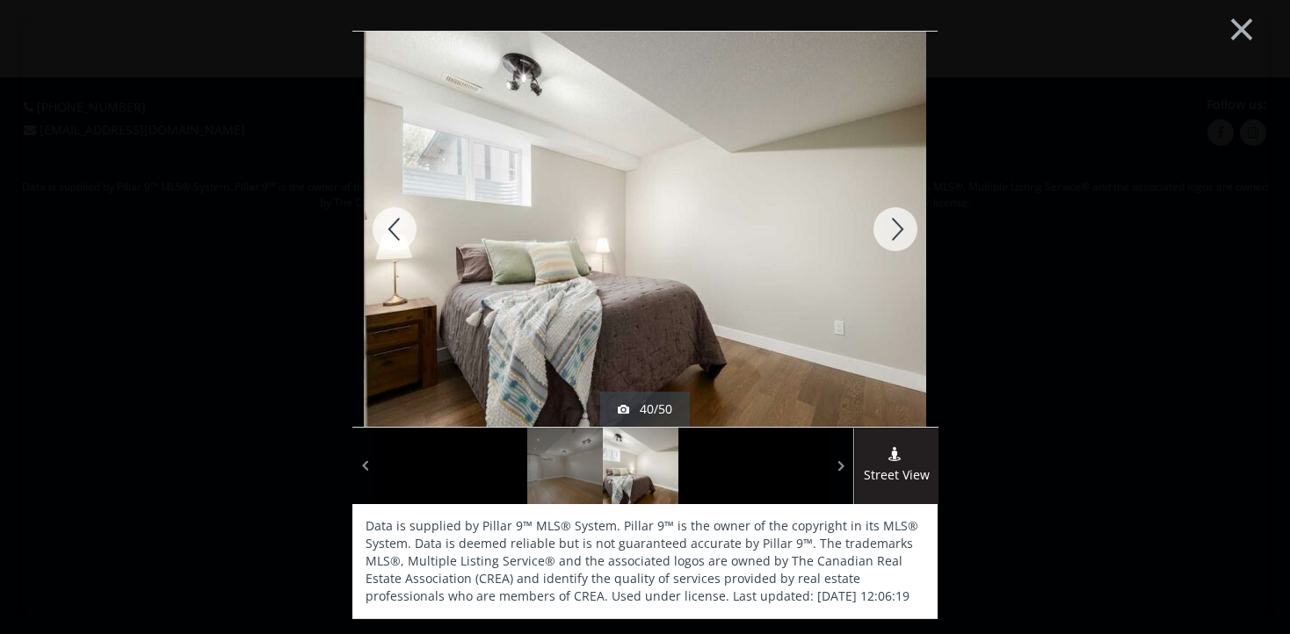
click at [897, 213] on div at bounding box center [895, 229] width 84 height 395
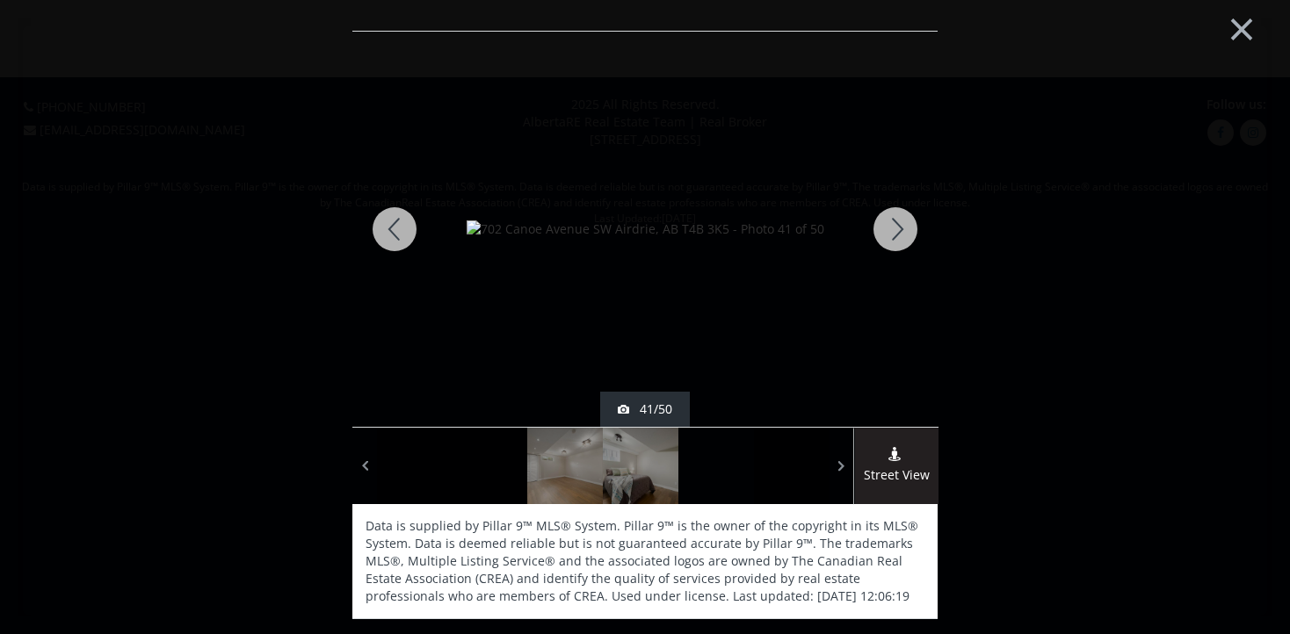
click at [789, 238] on img at bounding box center [645, 230] width 358 height 18
click at [894, 241] on div at bounding box center [895, 229] width 84 height 395
click at [900, 233] on div at bounding box center [895, 229] width 84 height 395
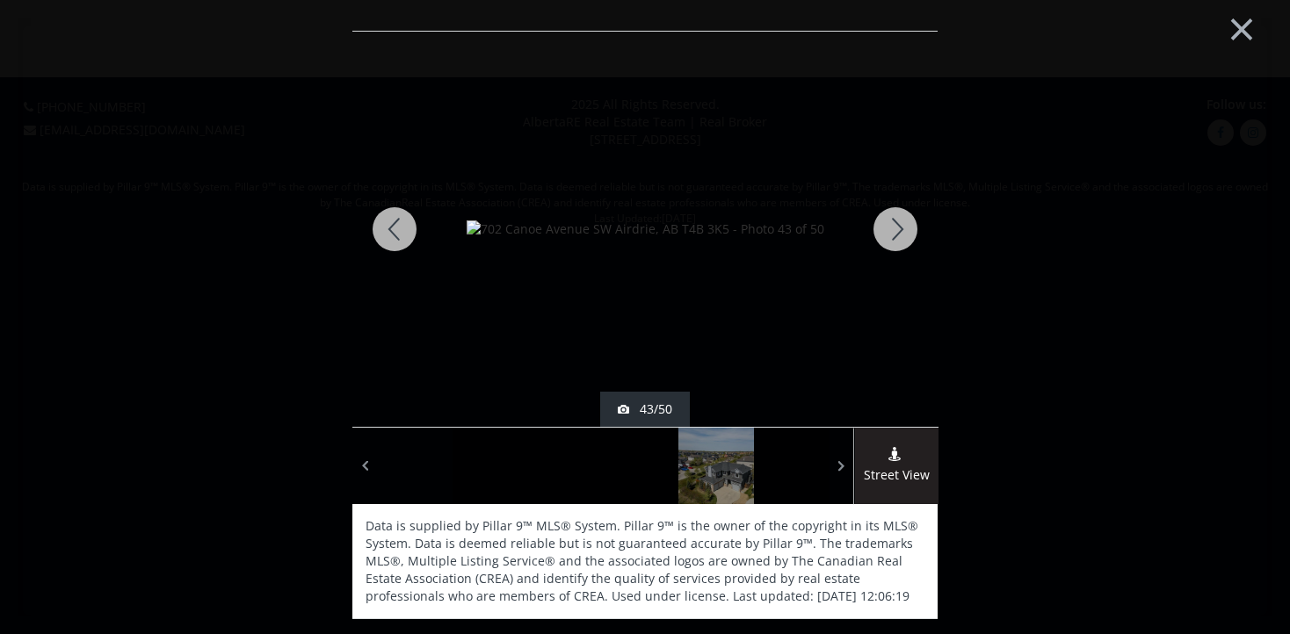
click at [899, 237] on div at bounding box center [895, 229] width 84 height 395
click at [777, 235] on img at bounding box center [645, 230] width 358 height 18
click at [873, 226] on div at bounding box center [895, 229] width 84 height 395
click at [902, 229] on div at bounding box center [895, 229] width 84 height 395
click at [897, 235] on div at bounding box center [895, 229] width 84 height 395
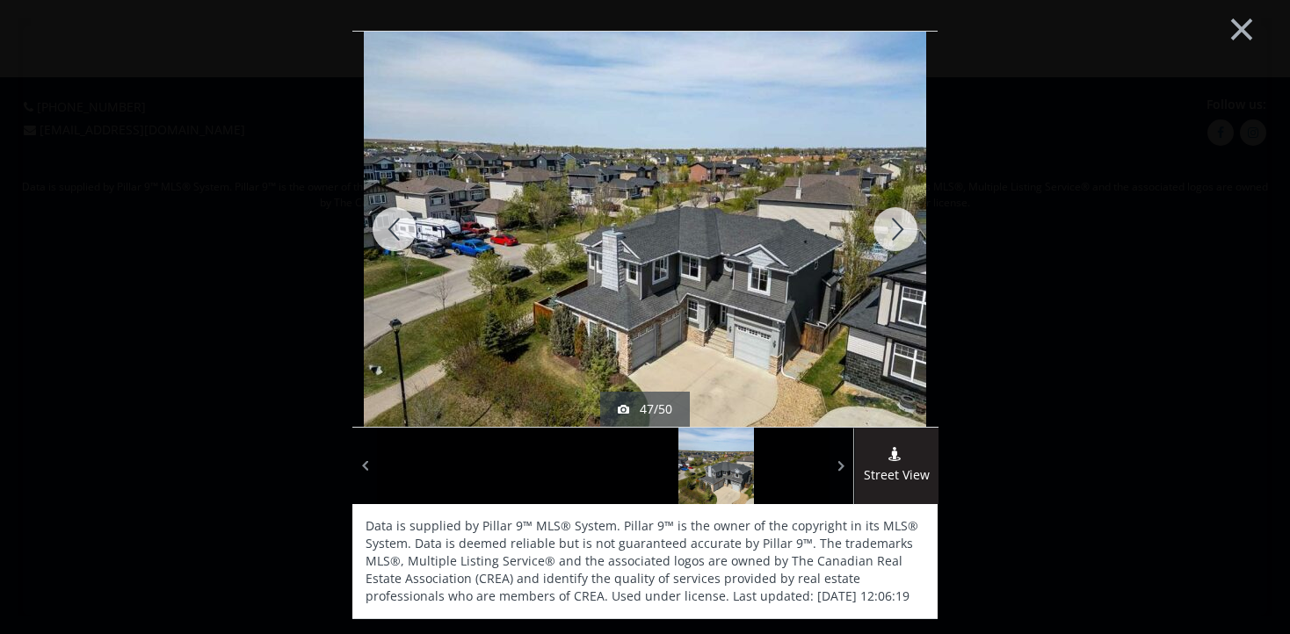
click at [729, 260] on img at bounding box center [645, 229] width 562 height 422
click at [864, 231] on div at bounding box center [895, 229] width 84 height 395
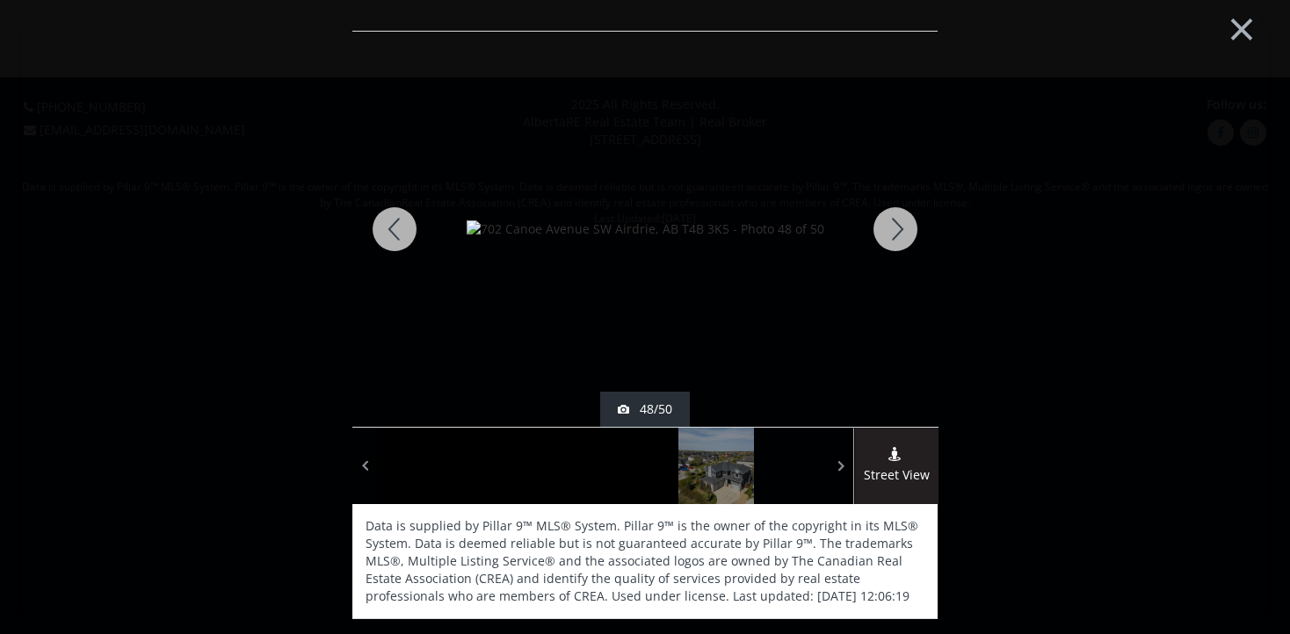
click at [864, 231] on div at bounding box center [895, 229] width 84 height 395
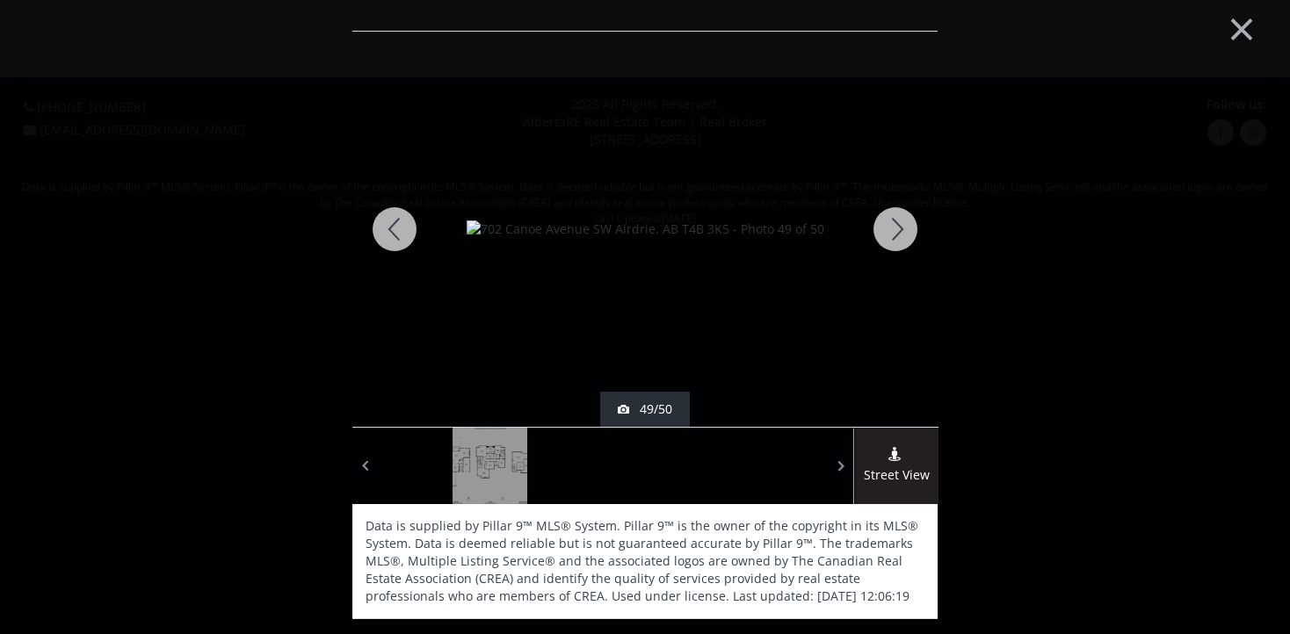
click at [400, 228] on div at bounding box center [394, 229] width 84 height 395
